Goal: Task Accomplishment & Management: Use online tool/utility

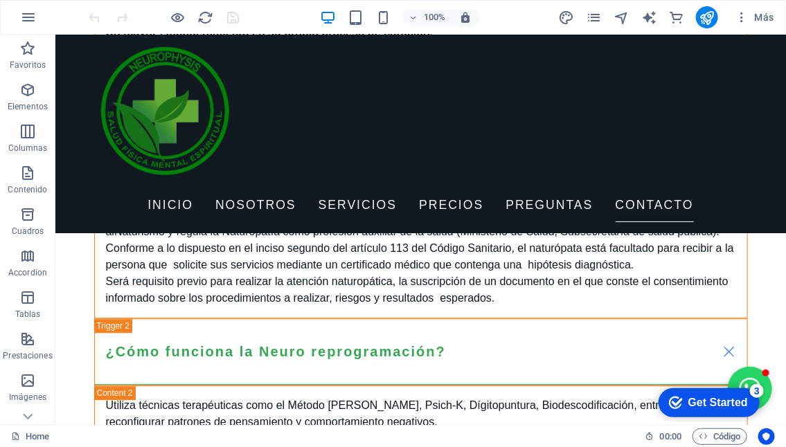
scroll to position [4477, 0]
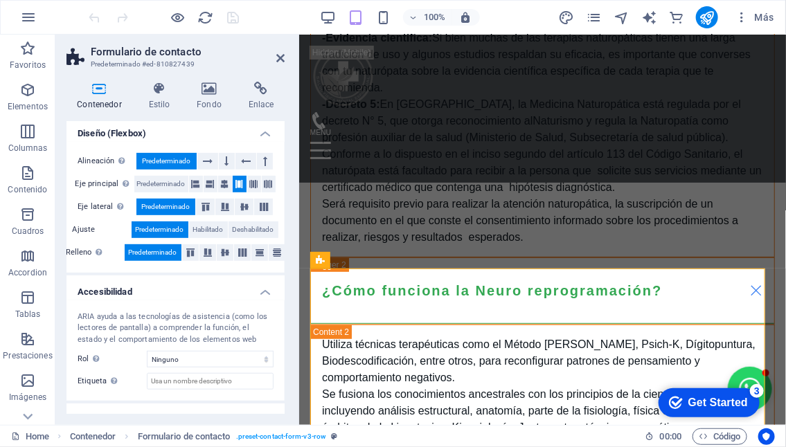
scroll to position [260, 0]
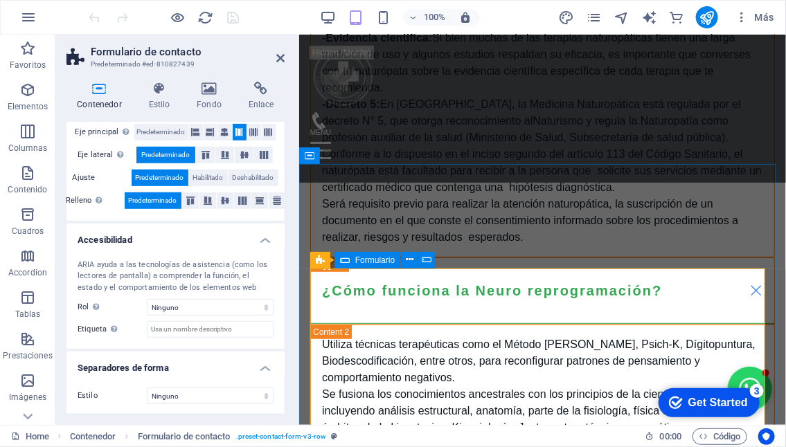
click at [351, 260] on div "Formulario" at bounding box center [367, 260] width 66 height 17
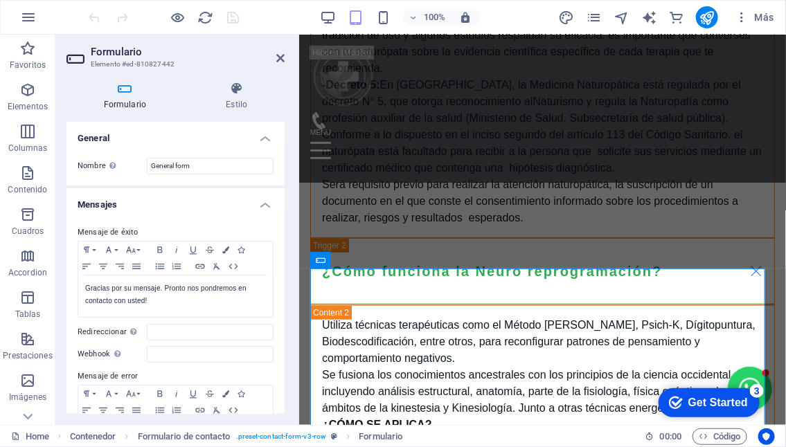
scroll to position [69, 0]
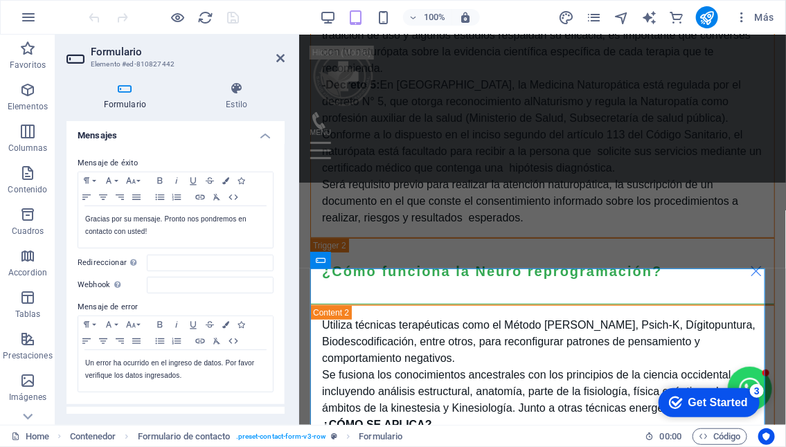
drag, startPoint x: 109, startPoint y: 286, endPoint x: 89, endPoint y: 286, distance: 20.1
click at [89, 286] on label "Webhook Un webhook es una notificación push de este formulario a otro servidor.…" at bounding box center [112, 285] width 69 height 17
click at [147, 286] on input "Webhook Un webhook es una notificación push de este formulario a otro servidor.…" at bounding box center [210, 285] width 127 height 17
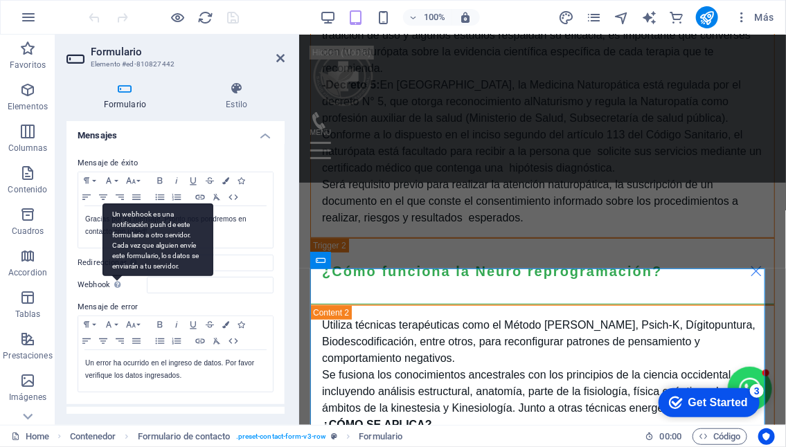
click at [118, 276] on div "Un webhook es una notificación push de este formulario a otro servidor. Cada ve…" at bounding box center [157, 240] width 111 height 73
click at [147, 283] on input "Webhook Un webhook es una notificación push de este formulario a otro servidor.…" at bounding box center [210, 285] width 127 height 17
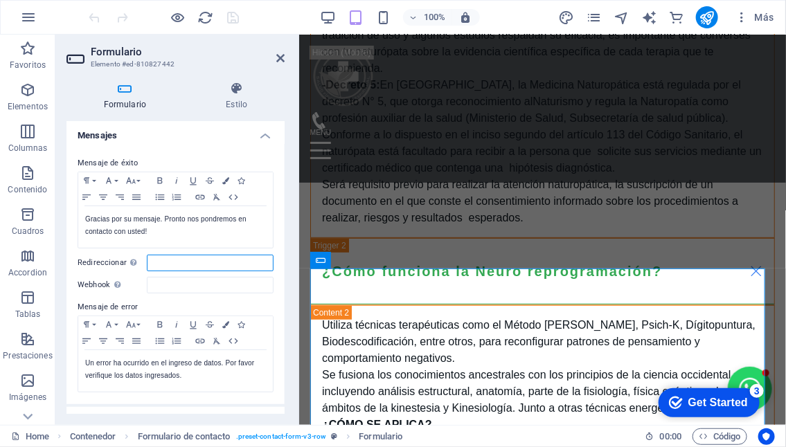
click at [179, 262] on input "Redireccionar Defina un destino de redireccionamiento cuando un formulario se e…" at bounding box center [210, 263] width 127 height 17
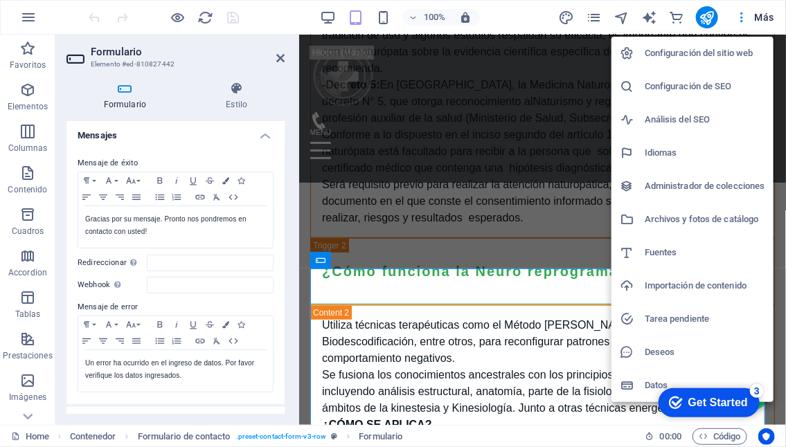
click at [678, 41] on li "Configuración del sitio web" at bounding box center [692, 53] width 162 height 33
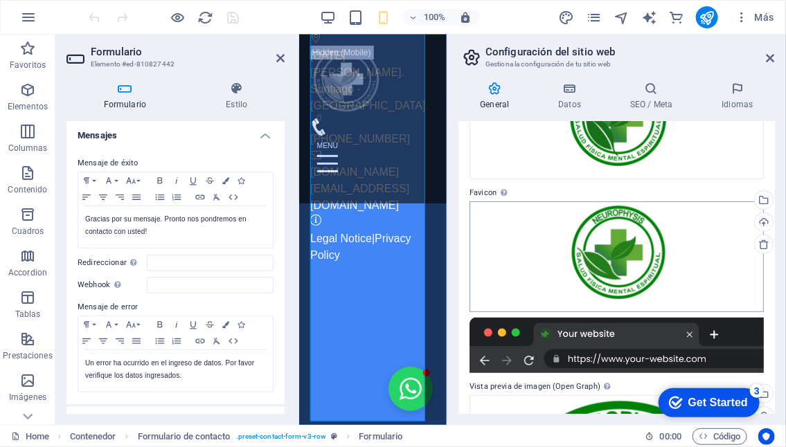
scroll to position [0, 0]
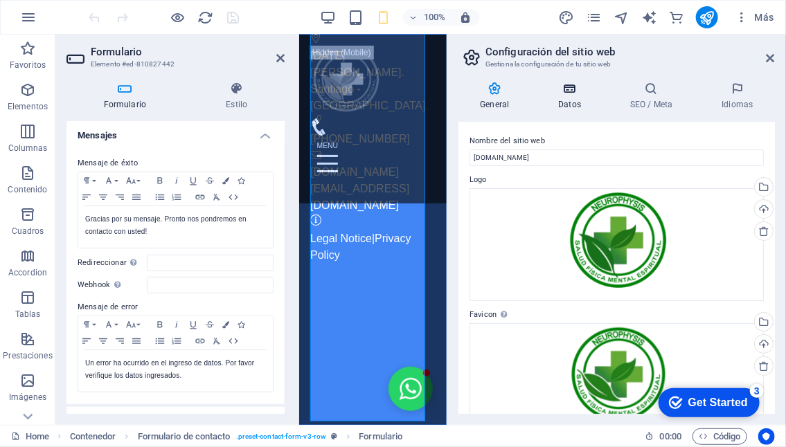
click at [566, 89] on icon at bounding box center [570, 89] width 66 height 14
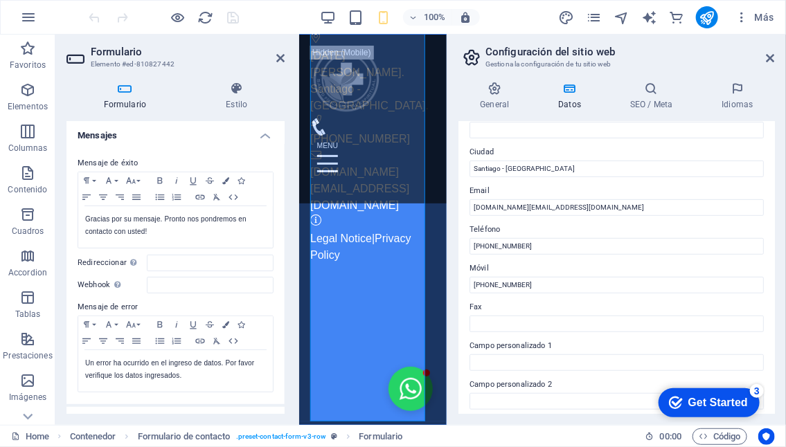
scroll to position [73, 0]
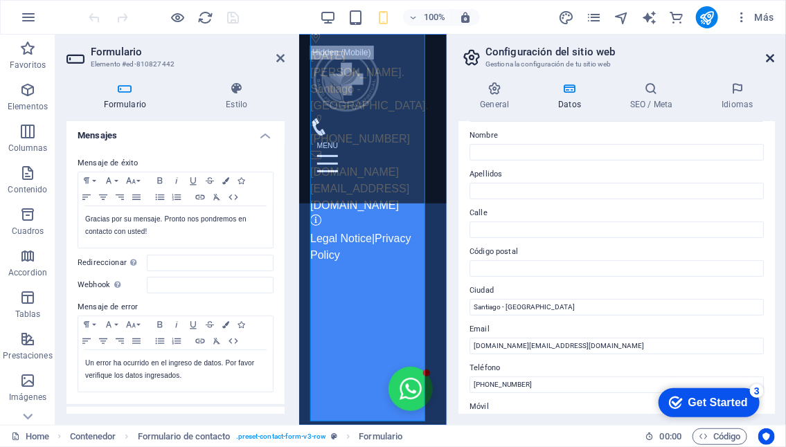
click at [770, 55] on icon at bounding box center [770, 58] width 8 height 11
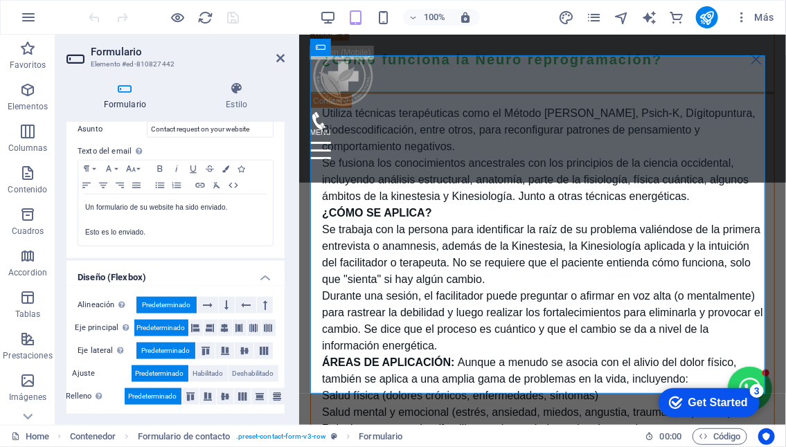
scroll to position [341, 0]
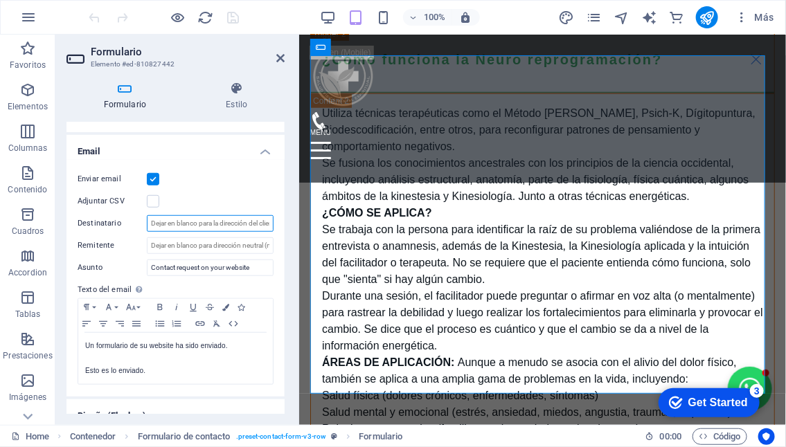
click at [218, 221] on input "Destinatario" at bounding box center [210, 223] width 127 height 17
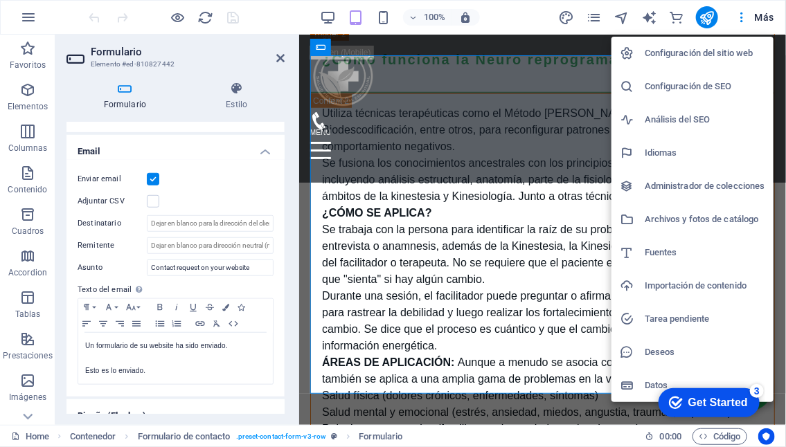
click at [643, 390] on div at bounding box center [632, 386] width 25 height 14
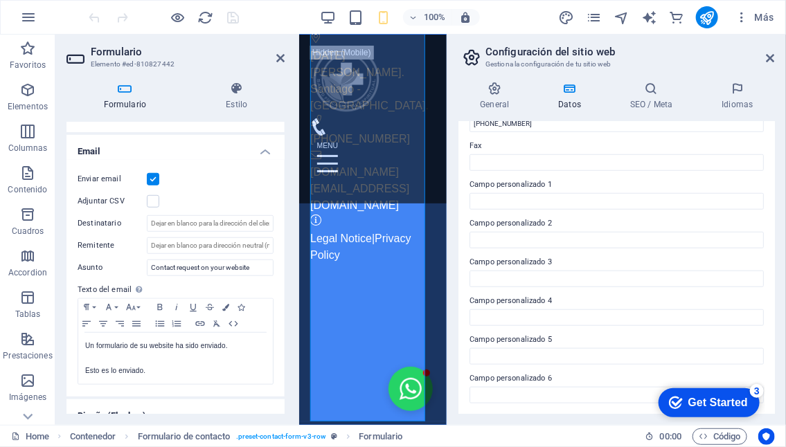
scroll to position [234, 0]
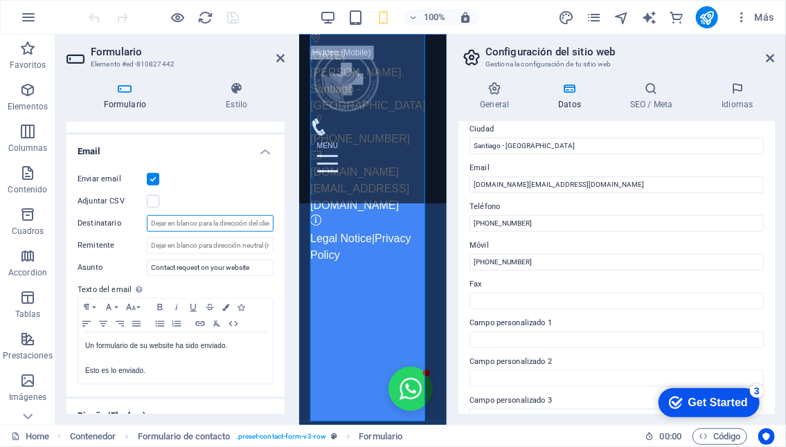
click at [175, 220] on input "Destinatario" at bounding box center [210, 223] width 127 height 17
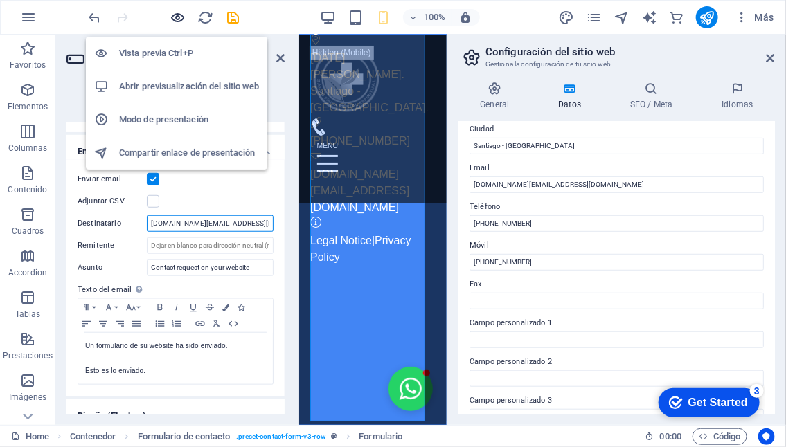
type input "[DOMAIN_NAME][EMAIL_ADDRESS][DOMAIN_NAME]"
click at [175, 15] on icon "button" at bounding box center [178, 18] width 16 height 16
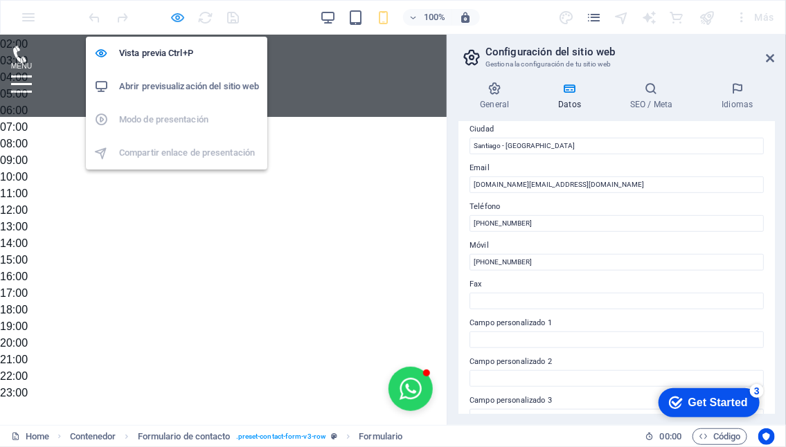
scroll to position [4643, 0]
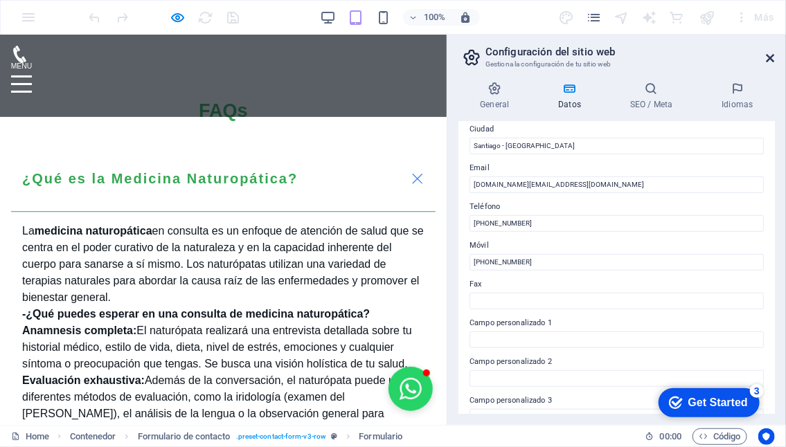
click at [773, 53] on icon at bounding box center [770, 58] width 8 height 11
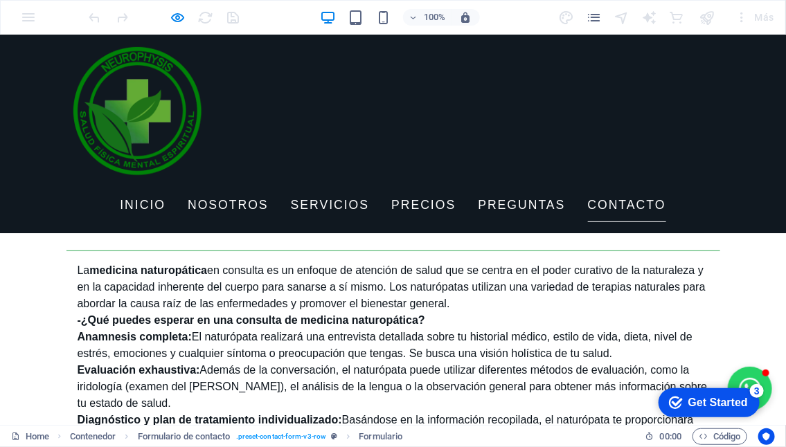
scroll to position [3524, 0]
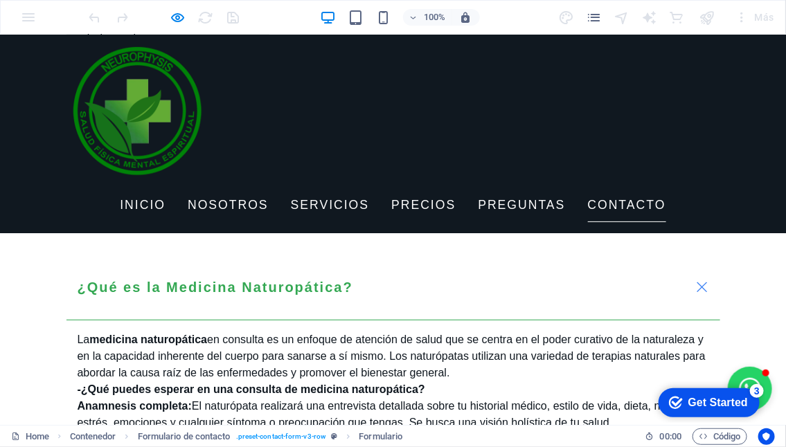
type textarea "hjgjgjg"
checkbox input "true"
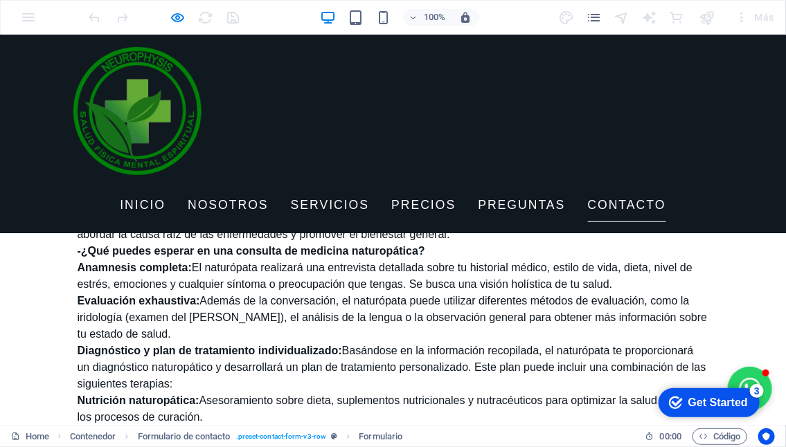
type input "fa3x28"
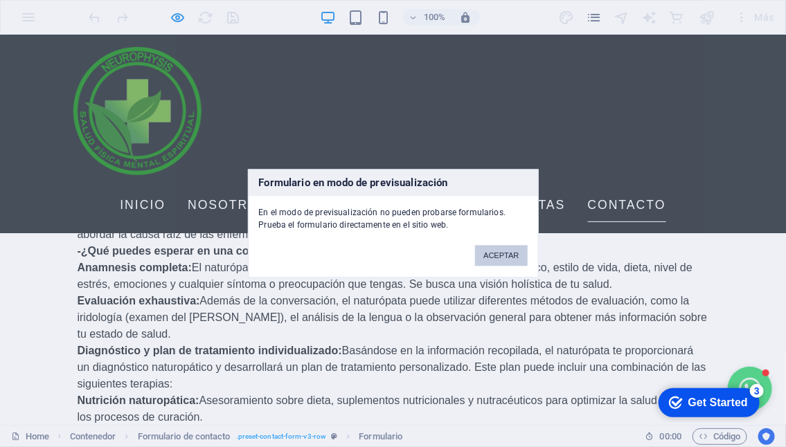
click at [501, 254] on button "ACEPTAR" at bounding box center [501, 256] width 52 height 21
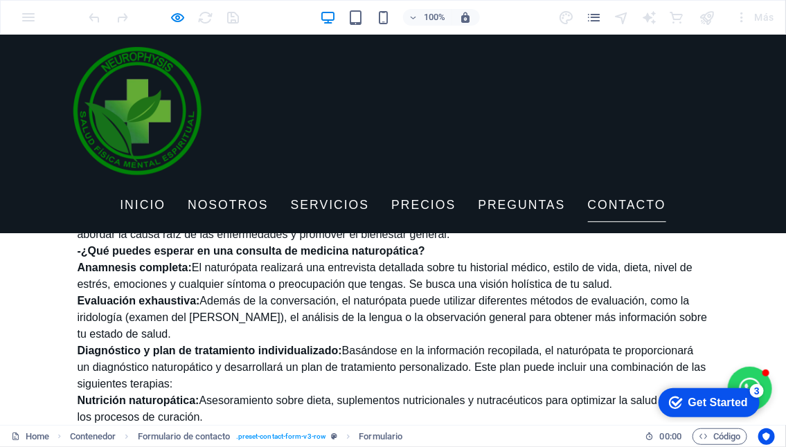
scroll to position [3386, 0]
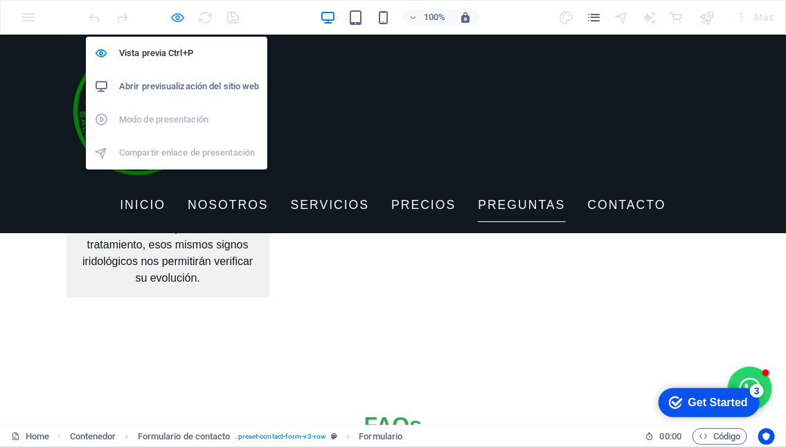
click at [177, 17] on icon "button" at bounding box center [178, 18] width 16 height 16
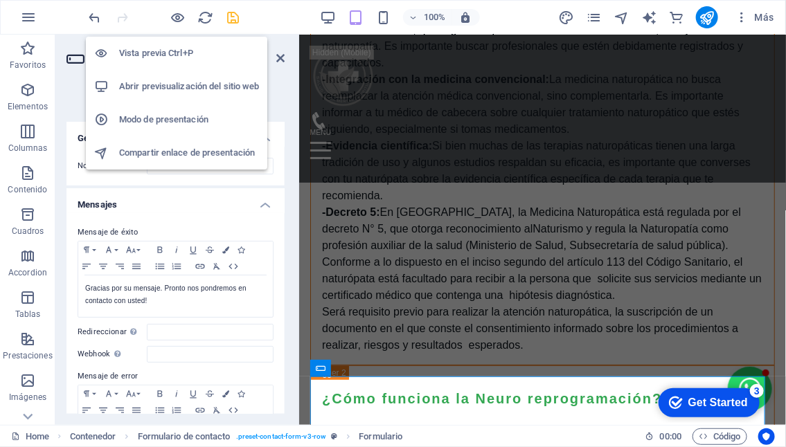
scroll to position [5234, 0]
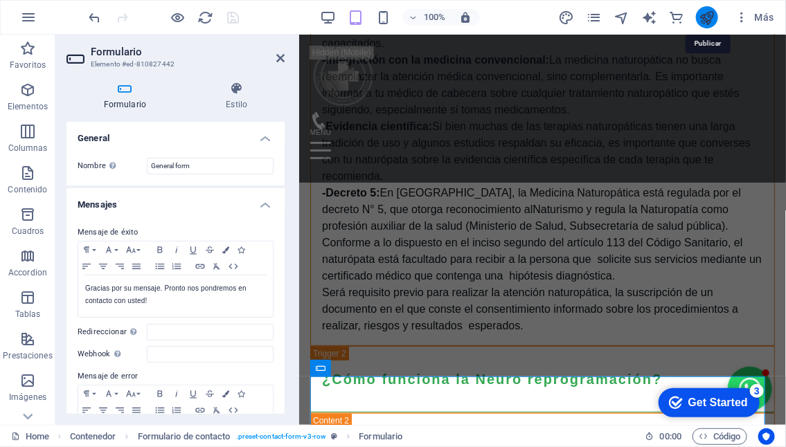
click at [706, 14] on icon "publish" at bounding box center [707, 18] width 16 height 16
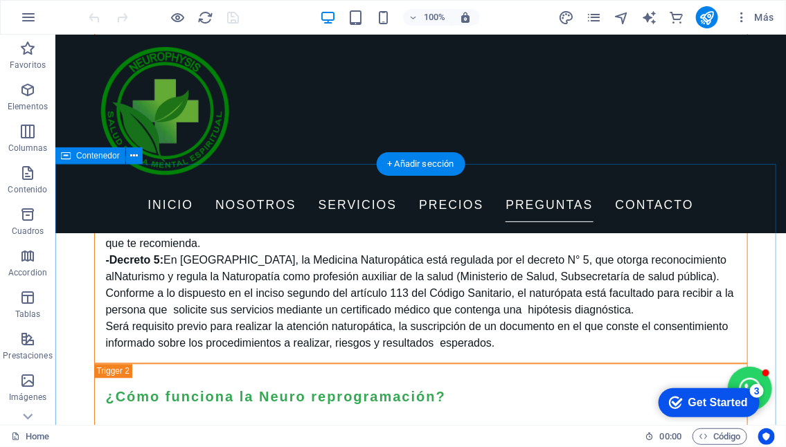
scroll to position [4444, 0]
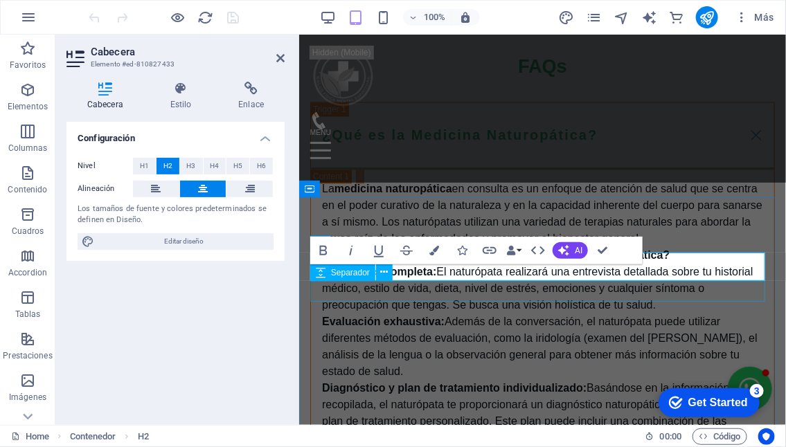
scroll to position [5309, 0]
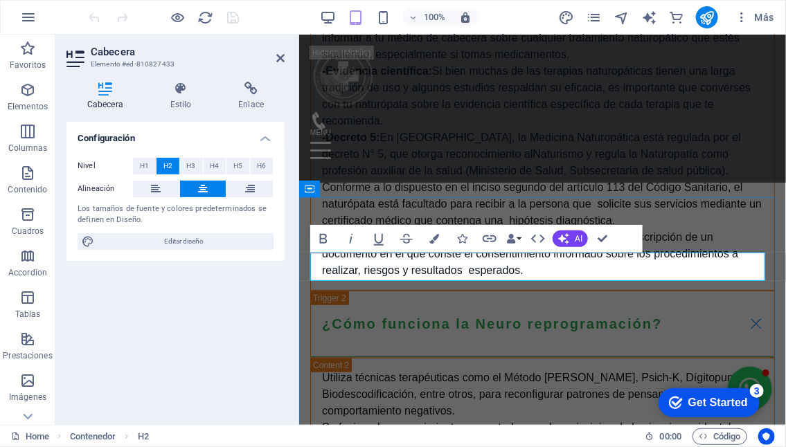
drag, startPoint x: 435, startPoint y: 267, endPoint x: 750, endPoint y: 273, distance: 315.1
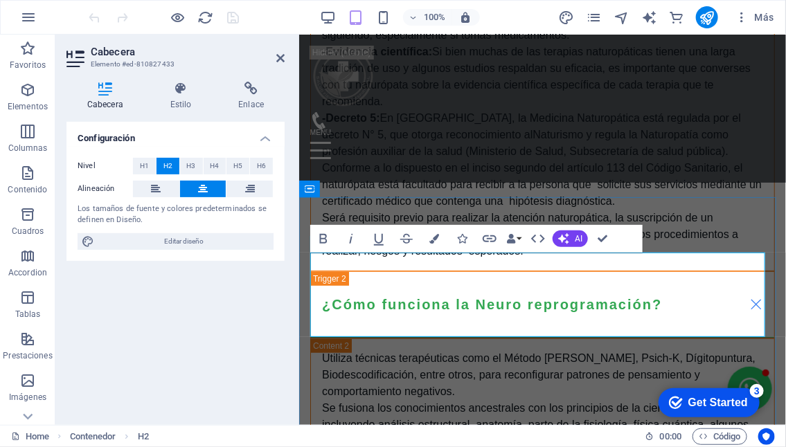
click at [278, 58] on icon at bounding box center [280, 58] width 8 height 11
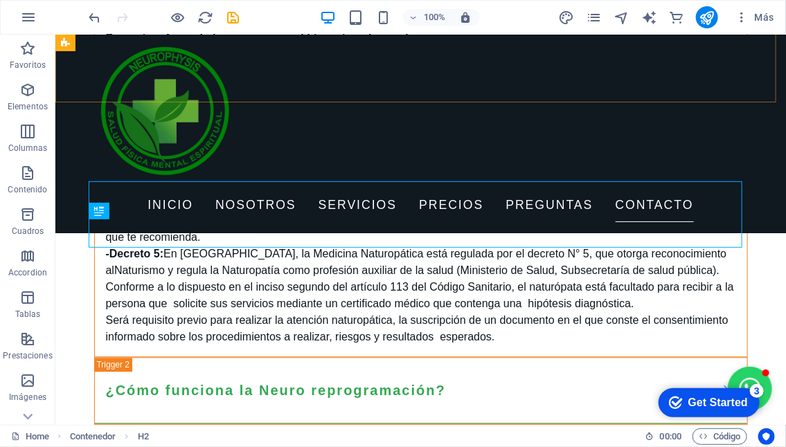
scroll to position [4444, 0]
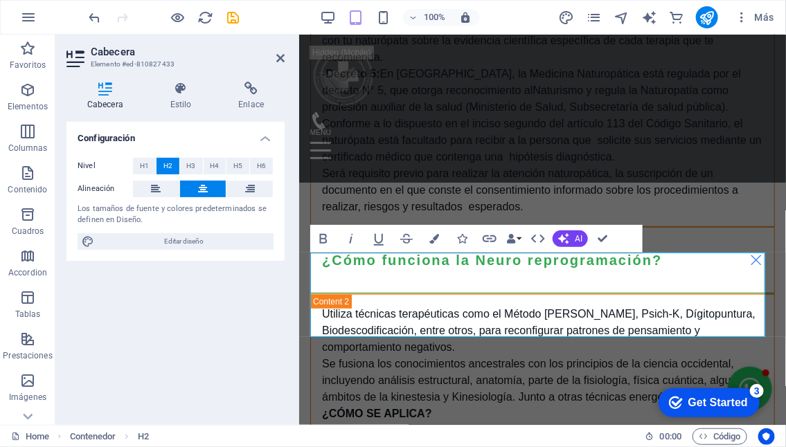
scroll to position [5309, 0]
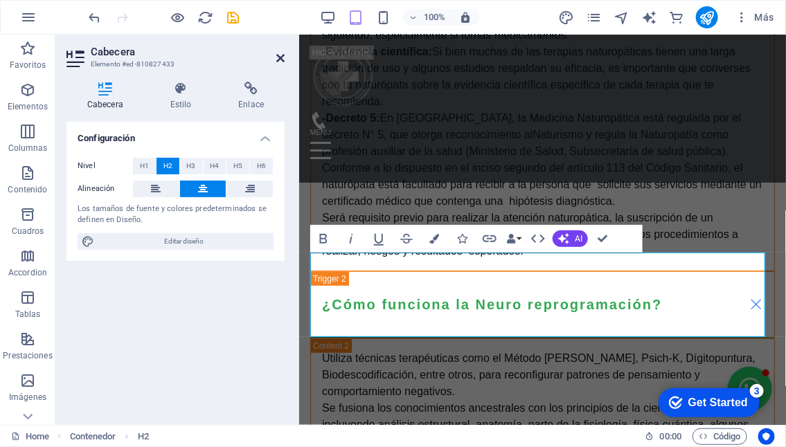
click at [280, 56] on icon at bounding box center [280, 58] width 8 height 11
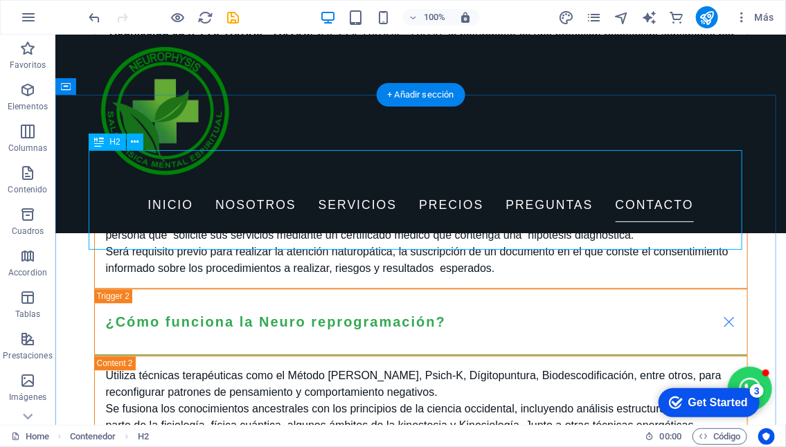
scroll to position [4444, 0]
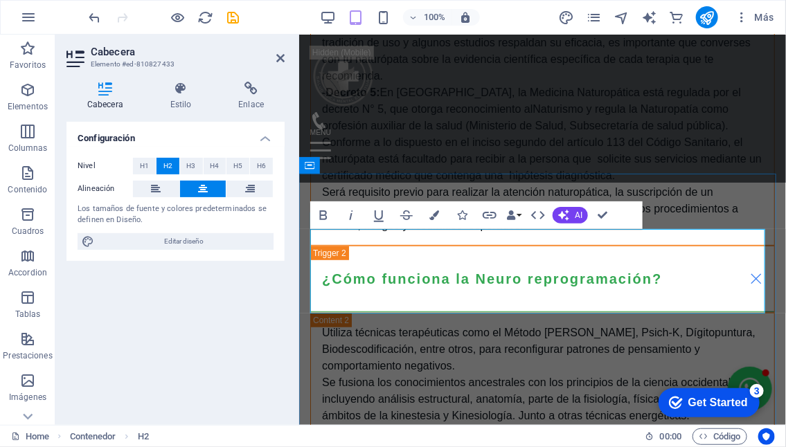
scroll to position [5309, 0]
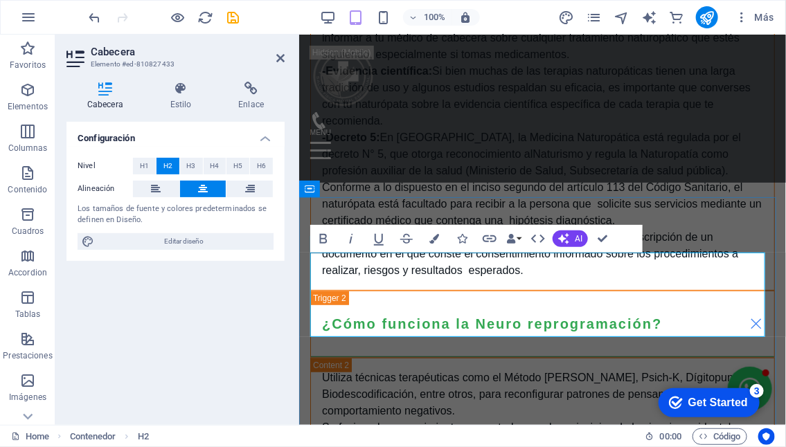
drag, startPoint x: 521, startPoint y: 264, endPoint x: 325, endPoint y: 271, distance: 196.7
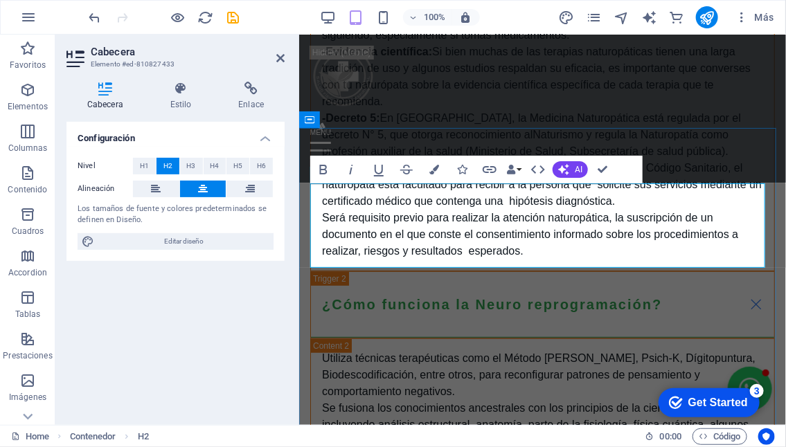
scroll to position [5378, 0]
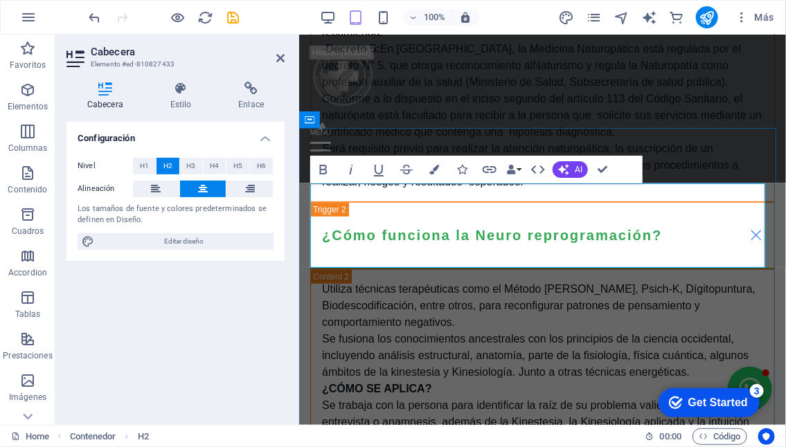
drag, startPoint x: 659, startPoint y: 224, endPoint x: 627, endPoint y: 225, distance: 31.9
drag, startPoint x: 702, startPoint y: 222, endPoint x: 626, endPoint y: 226, distance: 76.3
drag, startPoint x: 279, startPoint y: 58, endPoint x: 224, endPoint y: 22, distance: 65.5
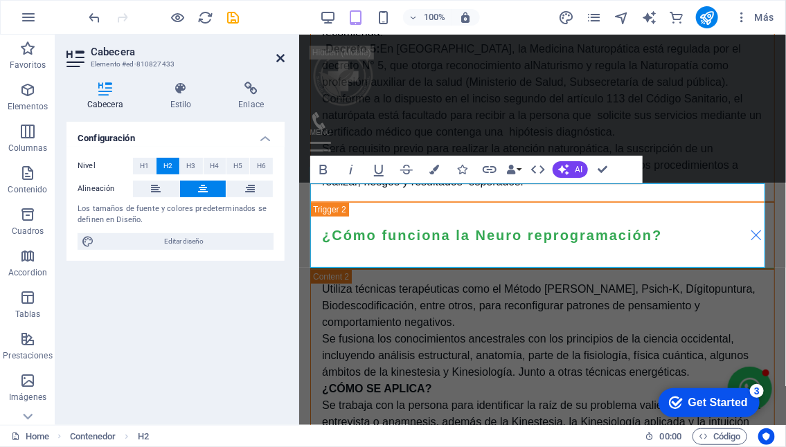
click at [279, 58] on icon at bounding box center [280, 58] width 8 height 11
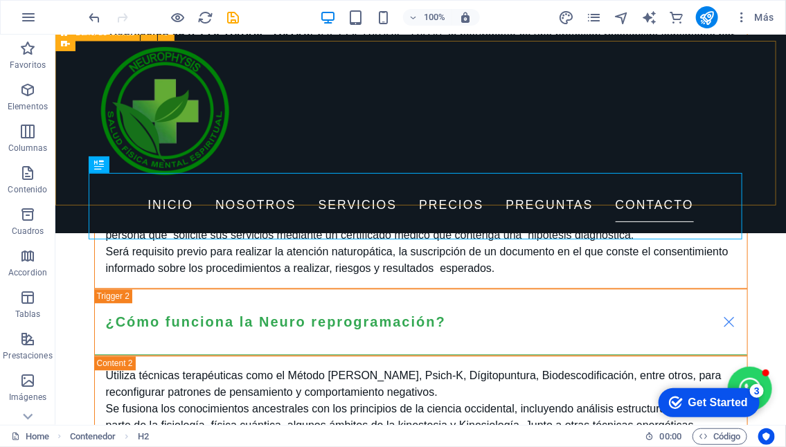
scroll to position [4496, 0]
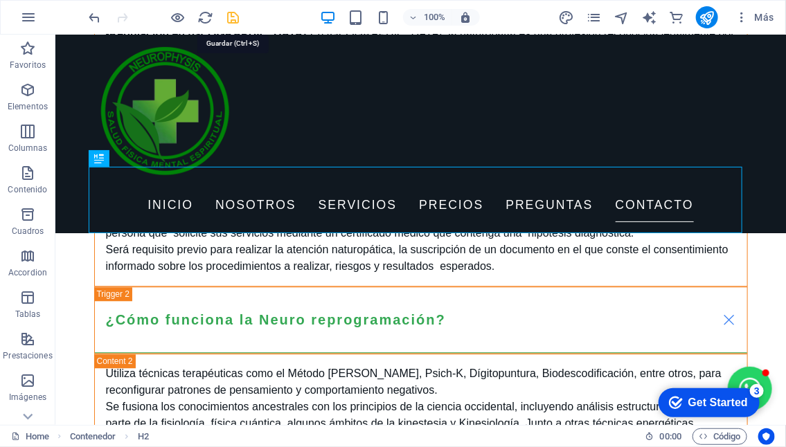
click at [233, 17] on icon "save" at bounding box center [234, 18] width 16 height 16
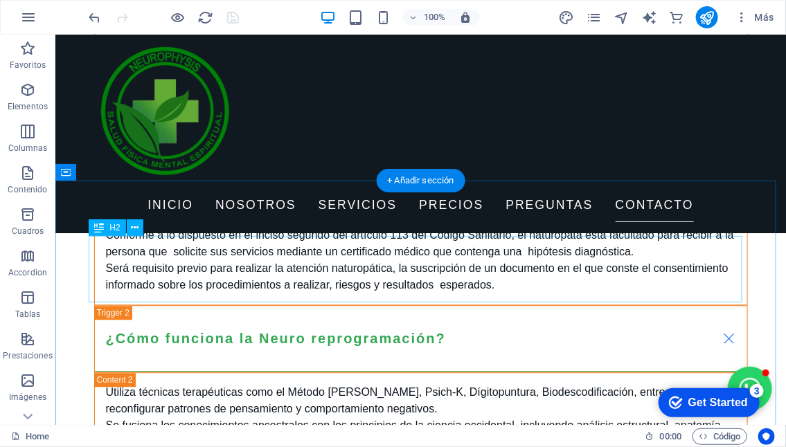
scroll to position [4358, 0]
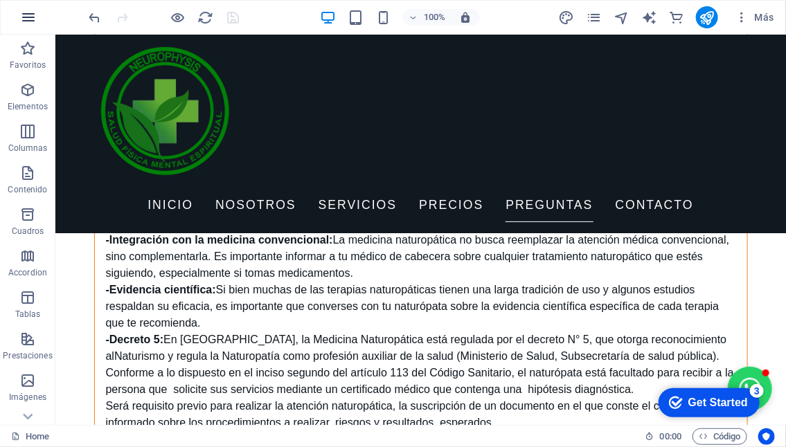
click at [0, 0] on icon "button" at bounding box center [0, 0] width 0 height 0
